Goal: Task Accomplishment & Management: Use online tool/utility

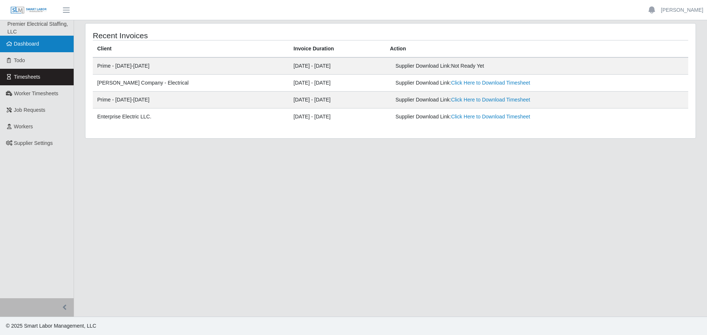
click at [46, 46] on link "Dashboard" at bounding box center [37, 44] width 74 height 17
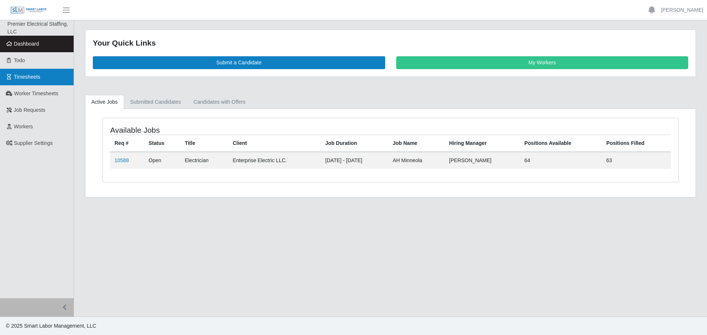
click at [47, 79] on link "Timesheets" at bounding box center [37, 77] width 74 height 17
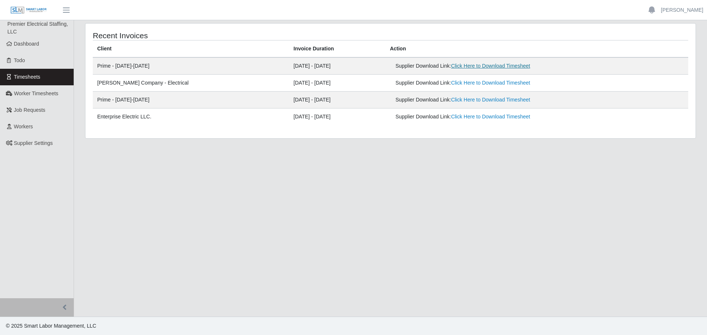
click at [458, 63] on link "Click Here to Download Timesheet" at bounding box center [490, 66] width 79 height 6
click at [26, 46] on span "Dashboard" at bounding box center [26, 44] width 25 height 6
